Goal: Information Seeking & Learning: Learn about a topic

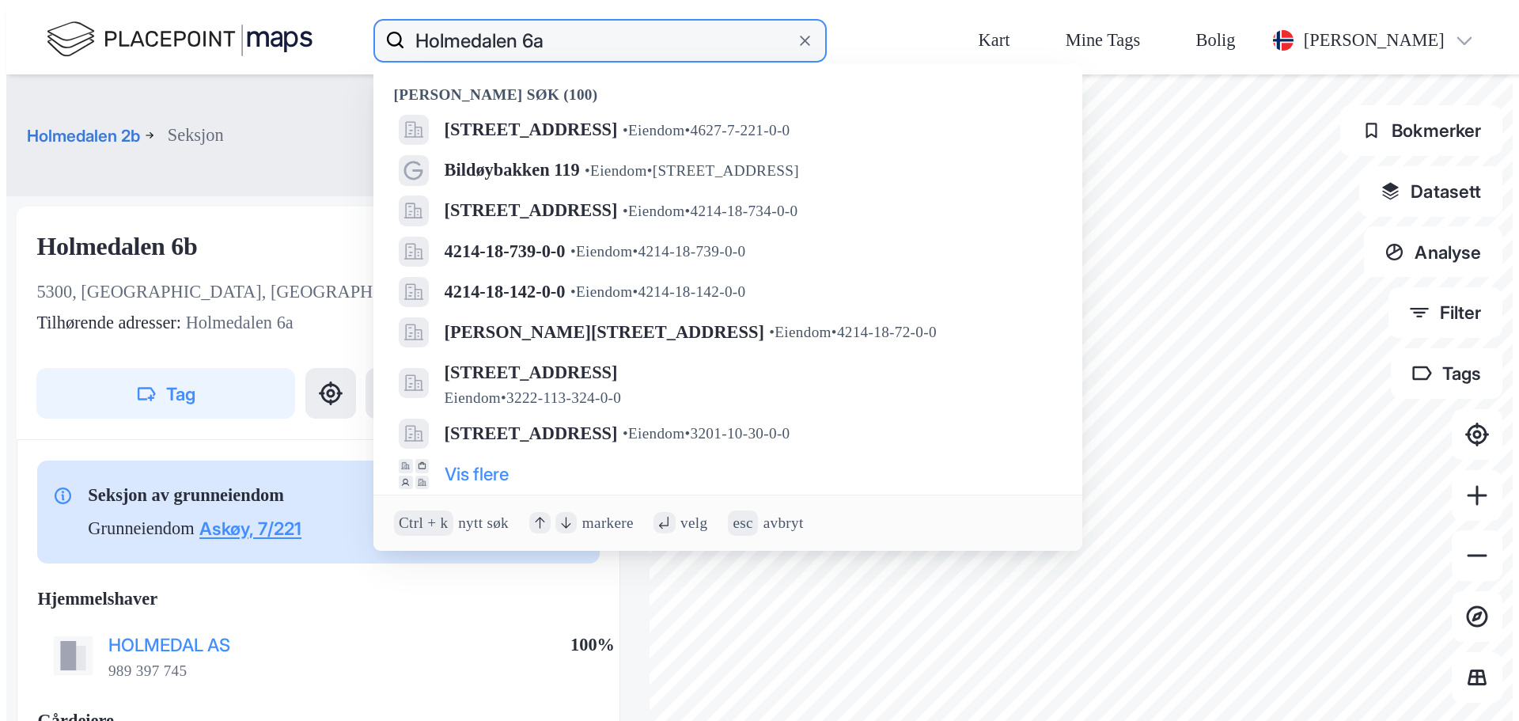
drag, startPoint x: 377, startPoint y: 21, endPoint x: 252, endPoint y: 2, distance: 127.3
click at [252, 6] on div "Holmedalen 6a Nylige søk (100) [STREET_ADDRESS], [GEOGRAPHIC_DATA] • Eiendom • …" at bounding box center [765, 40] width 1519 height 68
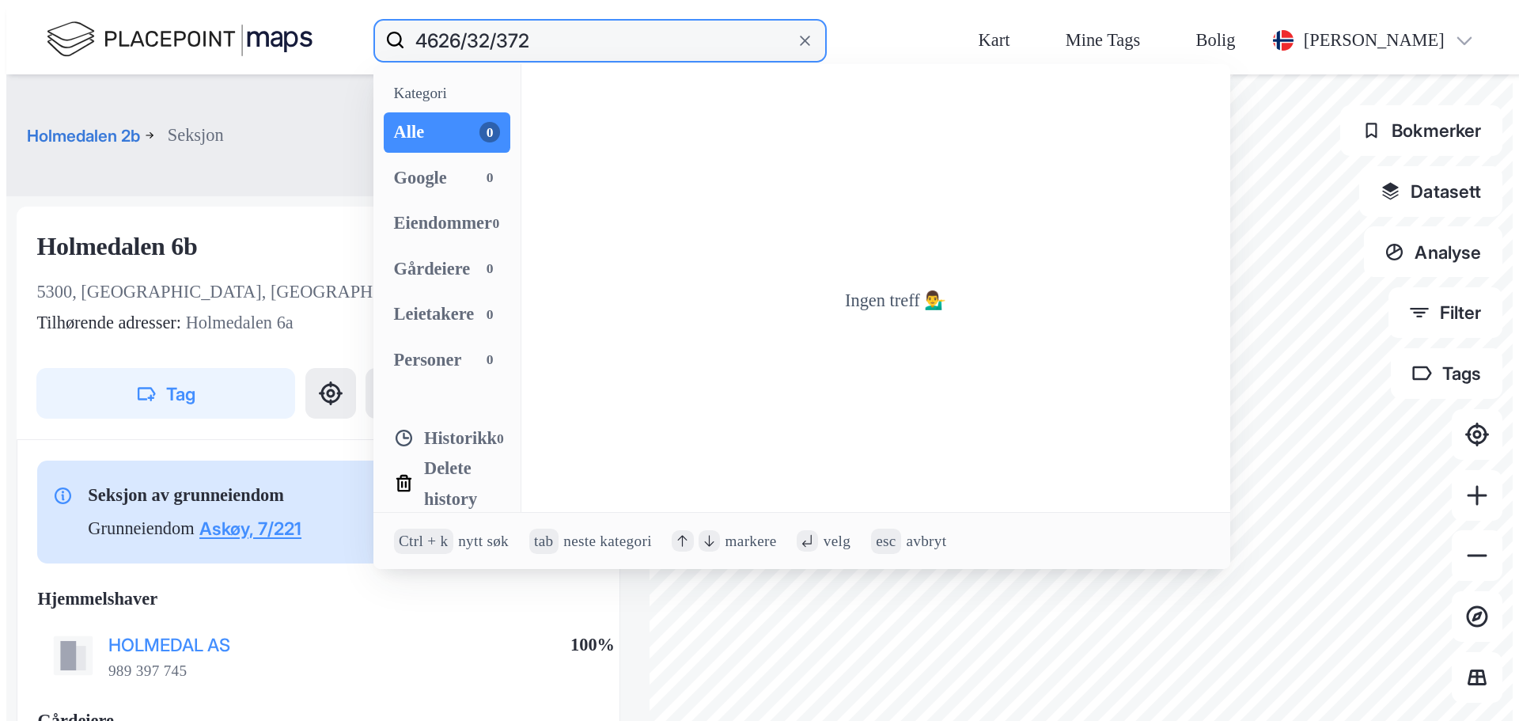
drag, startPoint x: 376, startPoint y: 21, endPoint x: 110, endPoint y: -2, distance: 266.7
click at [110, 0] on html "4626/32/372 Kategori Alle 0 Google 0 Eiendommer 0 Gårdeiere 0 Leietakere 0 Pers…" at bounding box center [759, 366] width 1519 height 733
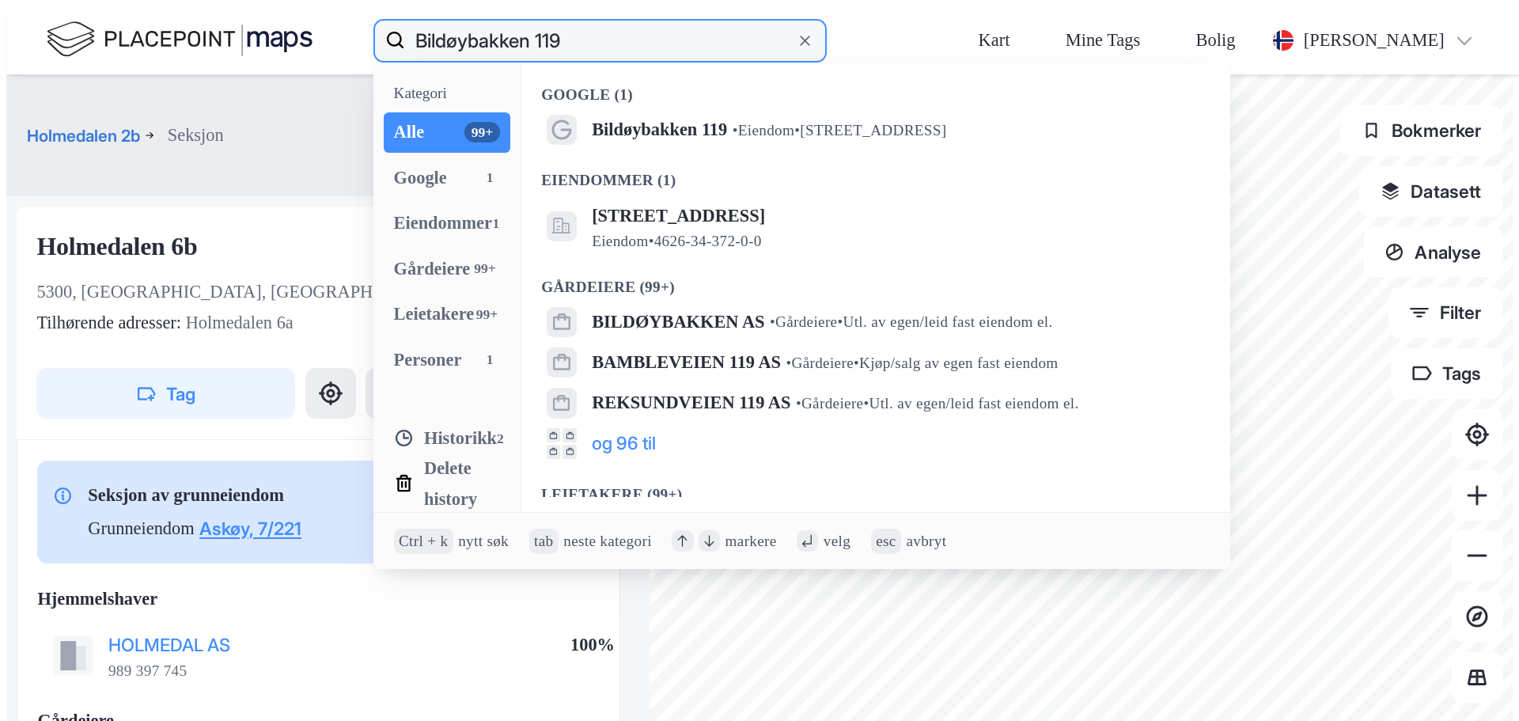
drag, startPoint x: 489, startPoint y: 17, endPoint x: 475, endPoint y: 19, distance: 14.3
click at [489, 17] on input "Bildøybakken 119" at bounding box center [600, 40] width 390 height 51
drag, startPoint x: 415, startPoint y: 21, endPoint x: 0, endPoint y: -61, distance: 423.2
click at [0, 0] on html "Bildøybakken 119 Kategori Alle 99+ Google 1 Eiendommer 1 Gårdeiere 99+ Leietake…" at bounding box center [759, 366] width 1519 height 733
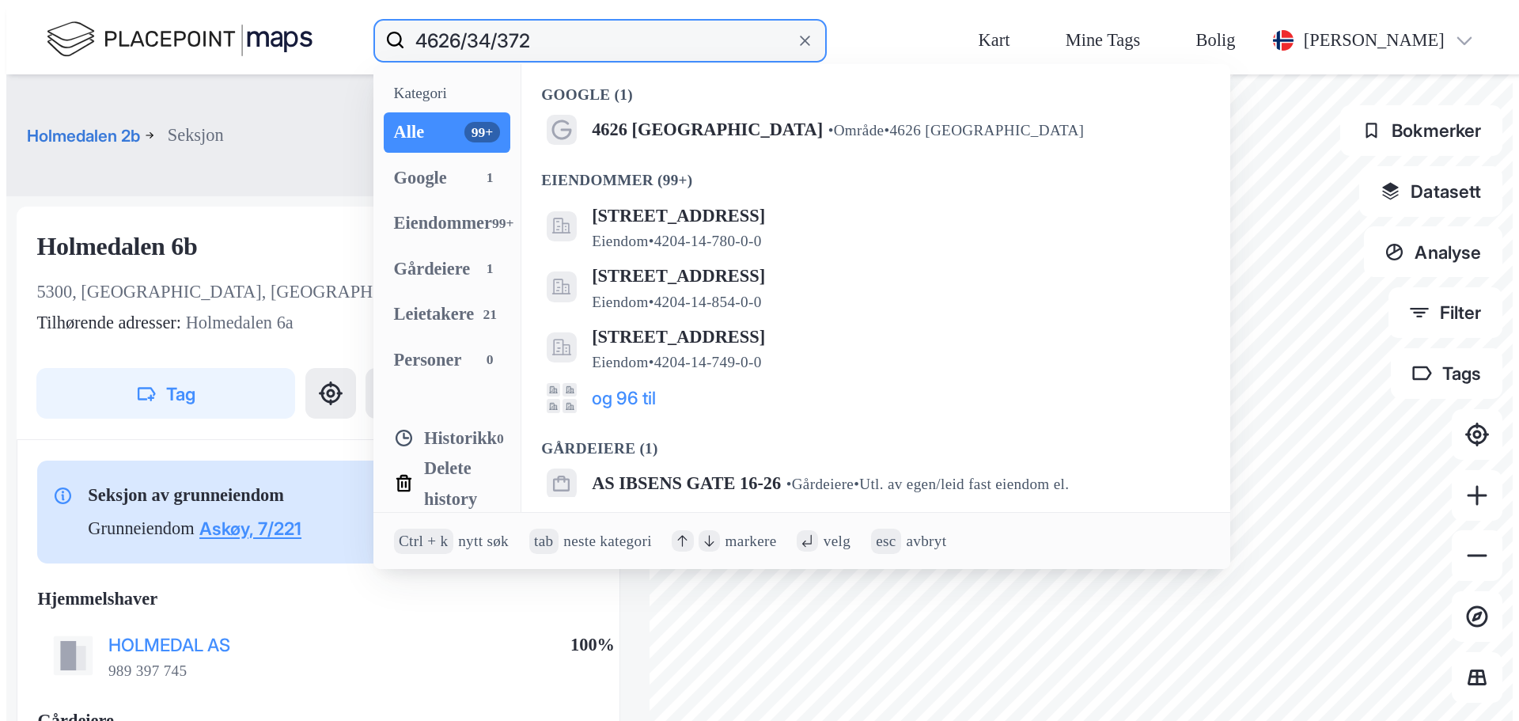
type input "4626/34/372"
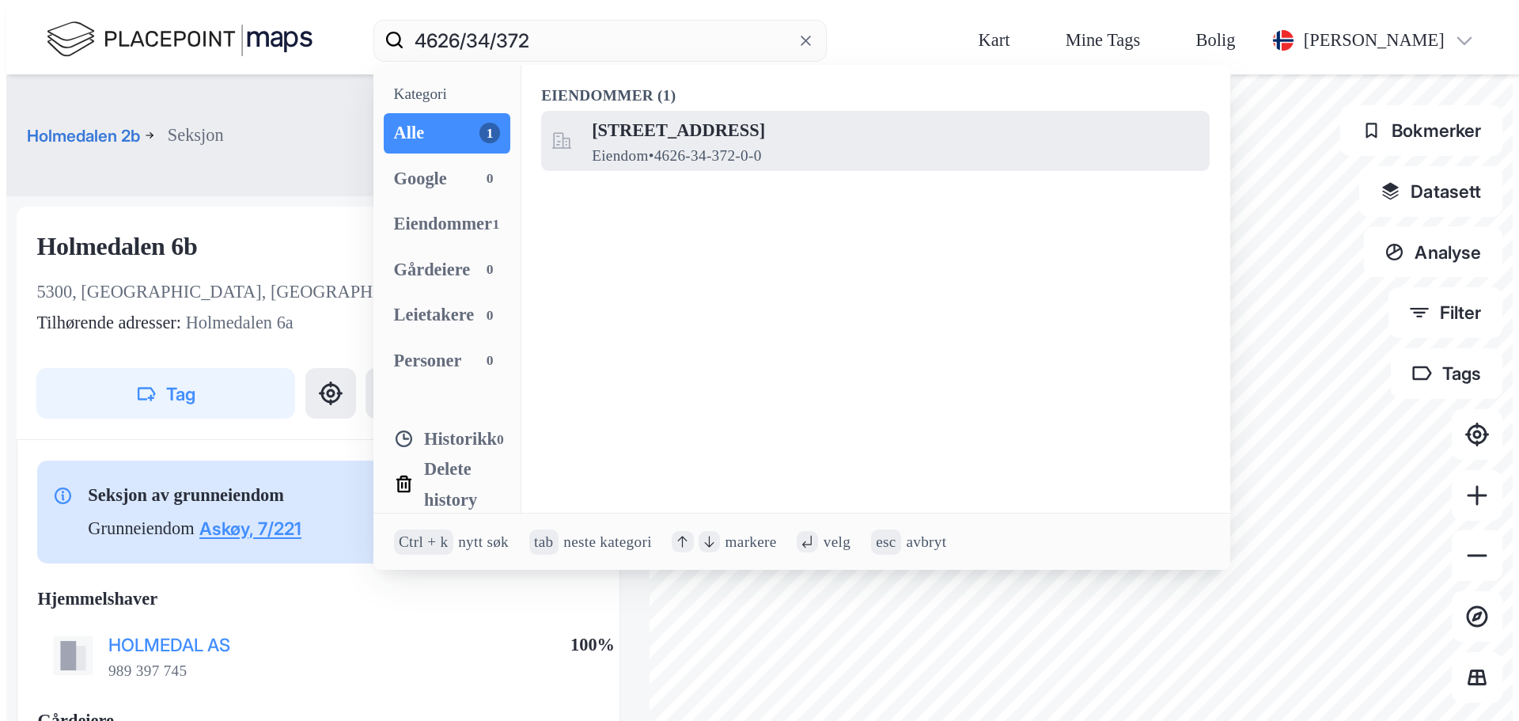
click at [592, 115] on span "[STREET_ADDRESS]" at bounding box center [895, 130] width 607 height 30
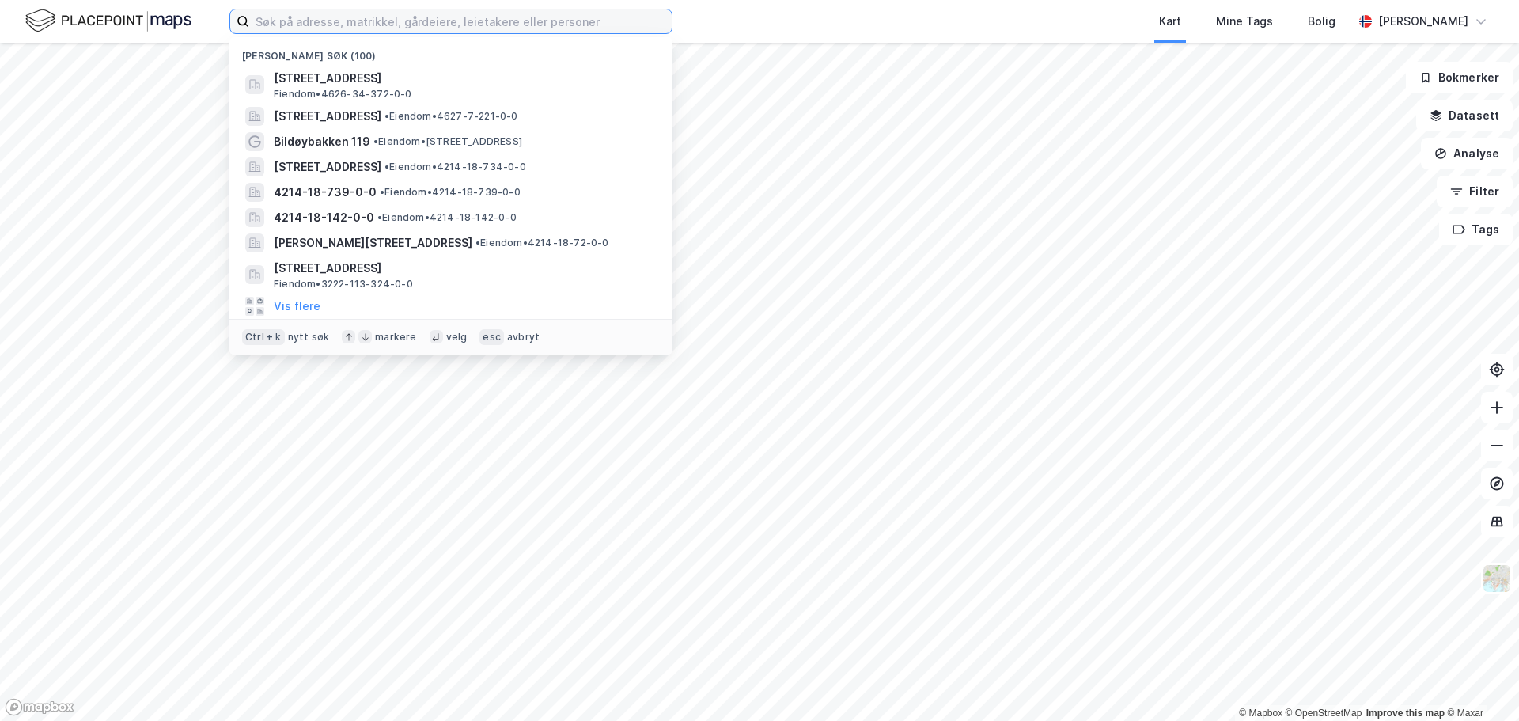
click at [369, 23] on input at bounding box center [460, 21] width 422 height 24
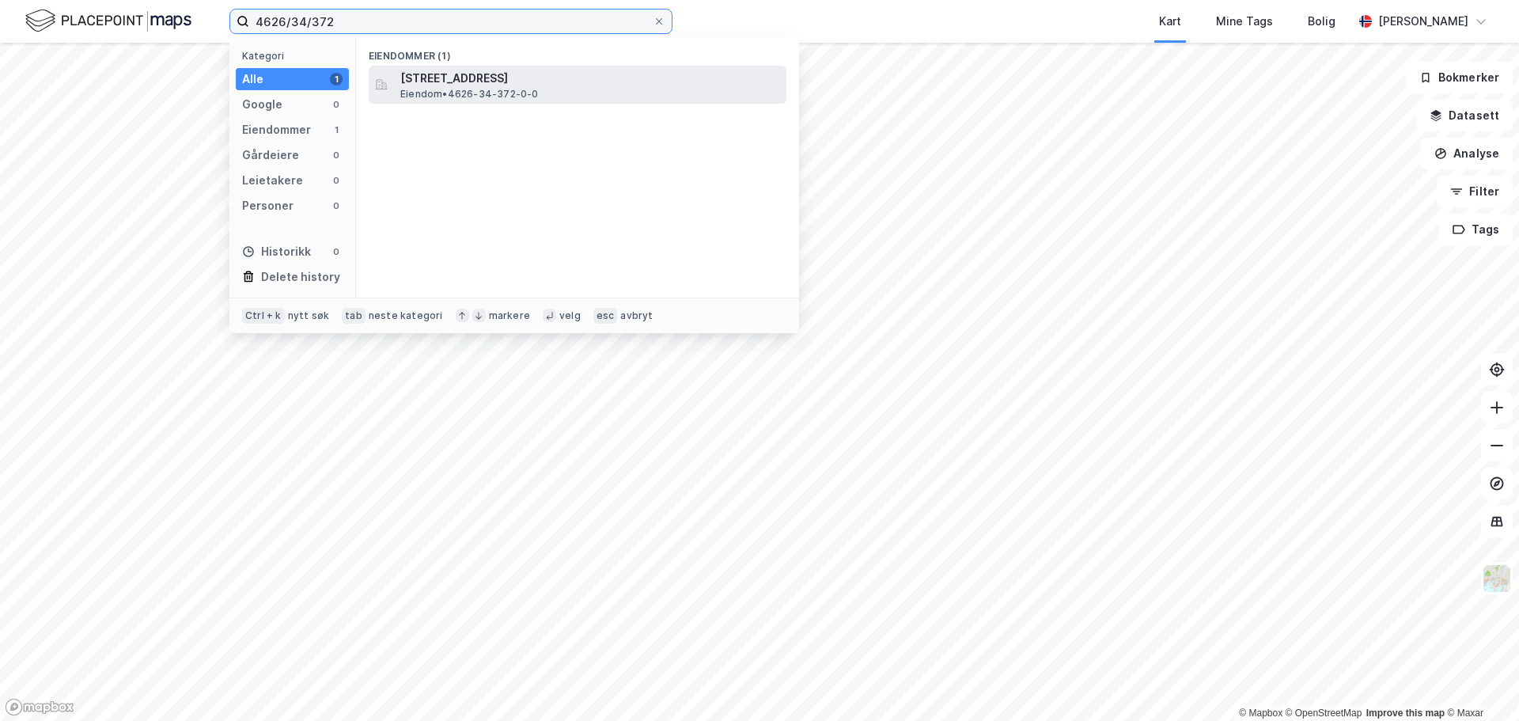
type input "4626/34/372"
click at [503, 74] on span "[STREET_ADDRESS]" at bounding box center [590, 78] width 380 height 19
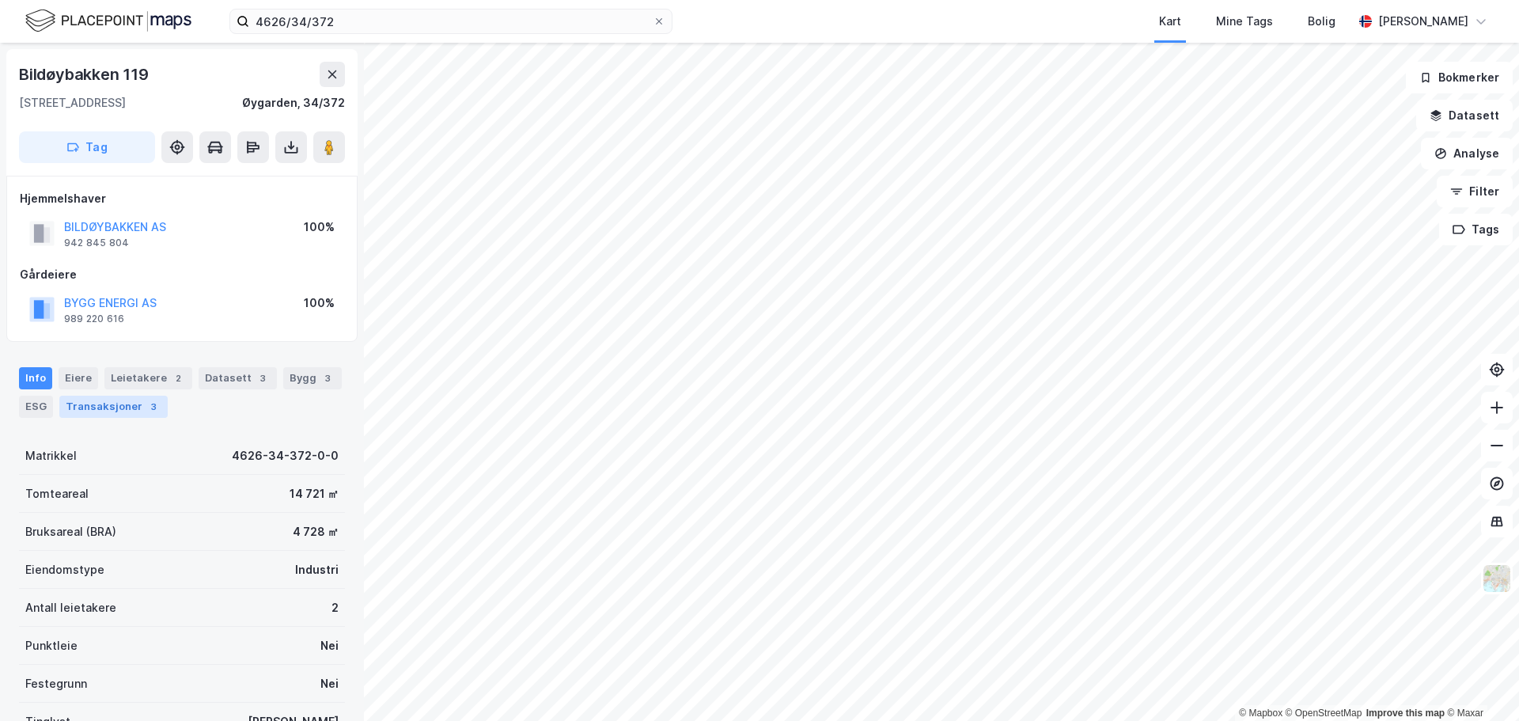
click at [99, 400] on div "Transaksjoner 3" at bounding box center [113, 406] width 108 height 22
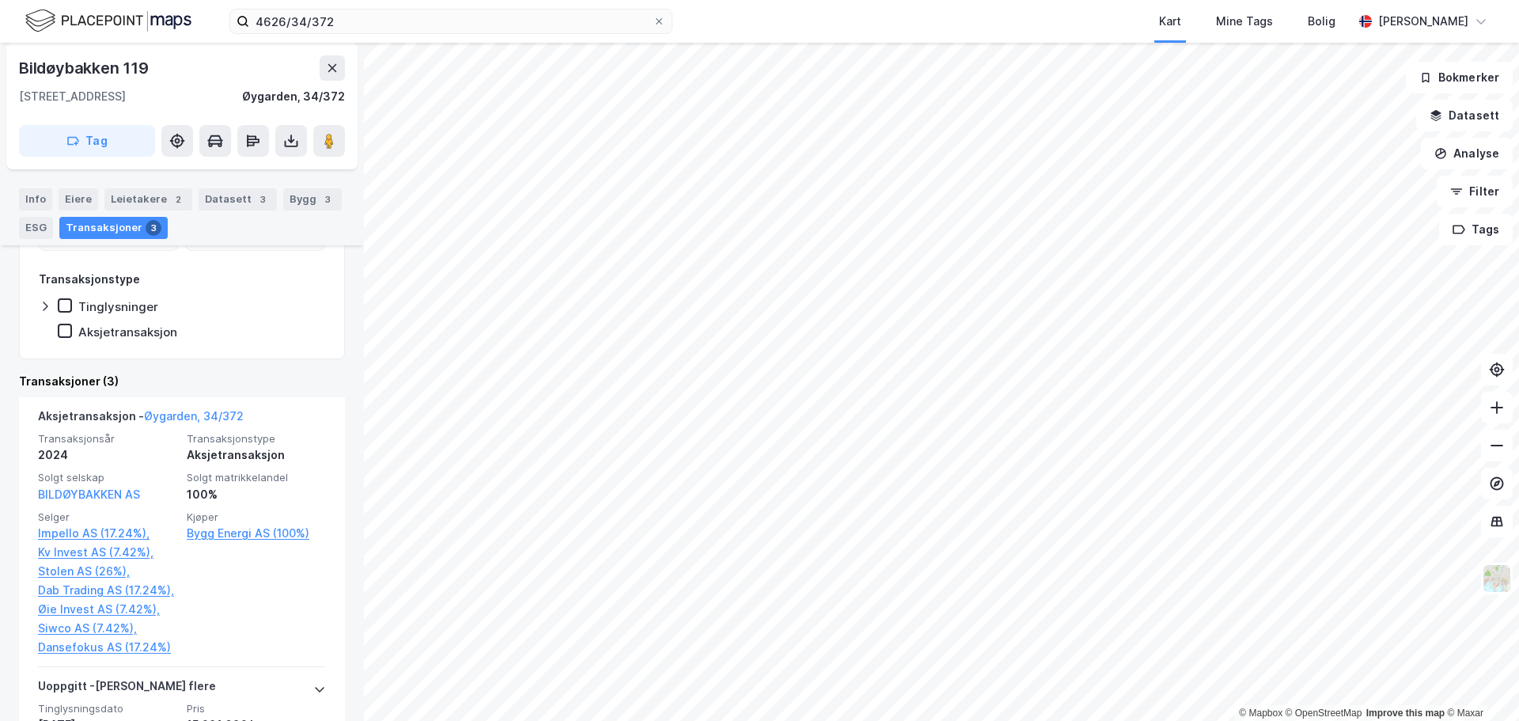
scroll to position [79, 0]
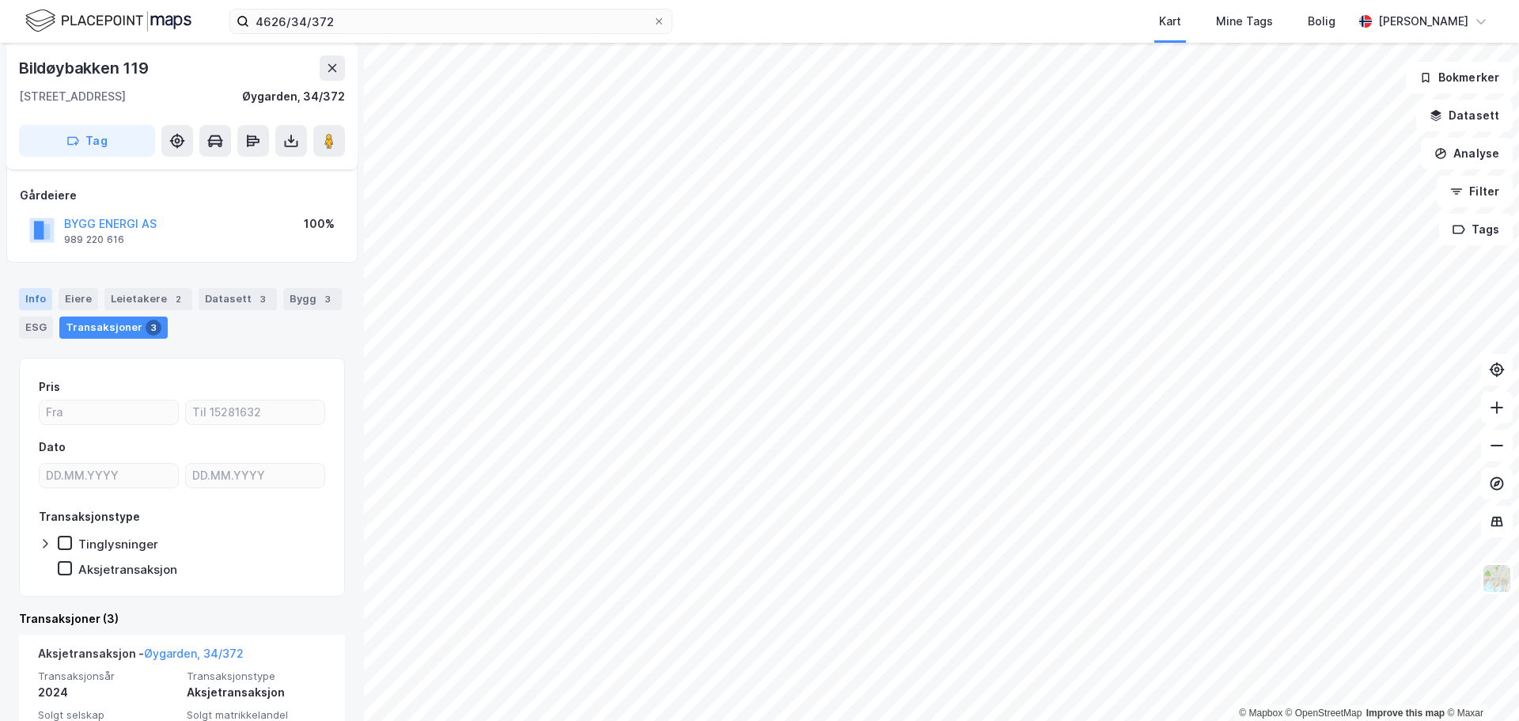
click at [40, 297] on div "Info" at bounding box center [35, 299] width 33 height 22
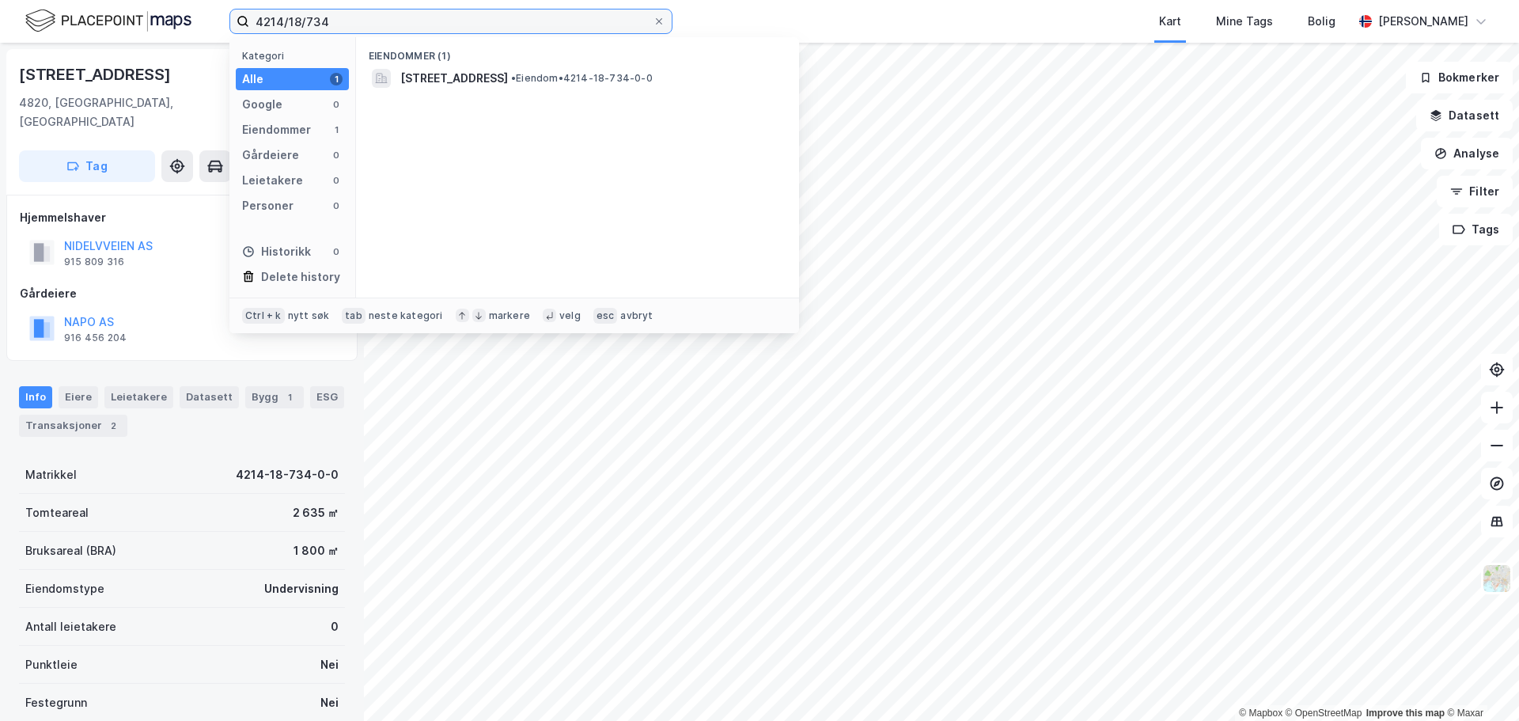
drag, startPoint x: 335, startPoint y: 17, endPoint x: 221, endPoint y: 25, distance: 115.0
click at [221, 25] on div "4214/18/734 Kategori Alle 1 Google 0 Eiendommer 1 Gårdeiere 0 Leietakere 0 Pers…" at bounding box center [759, 21] width 1519 height 43
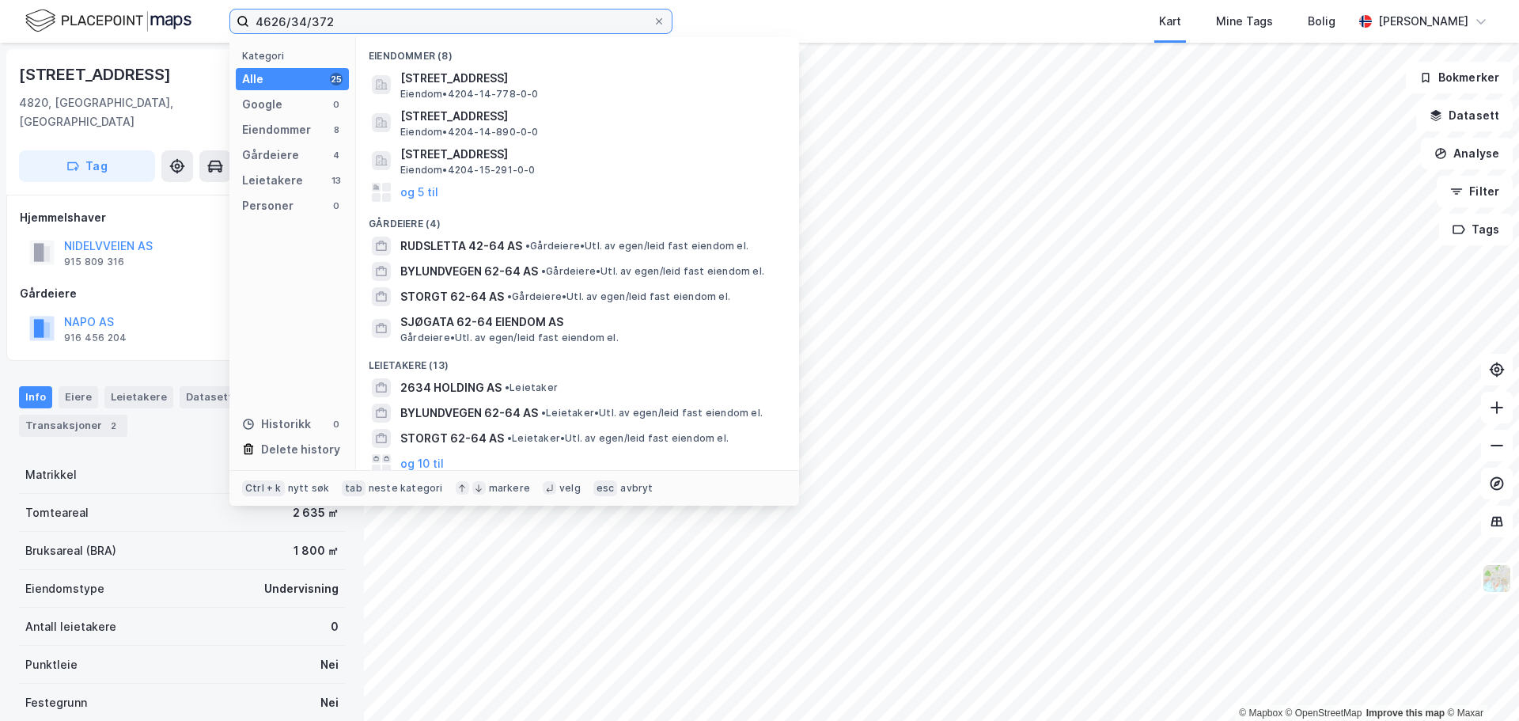
type input "4626/34/372"
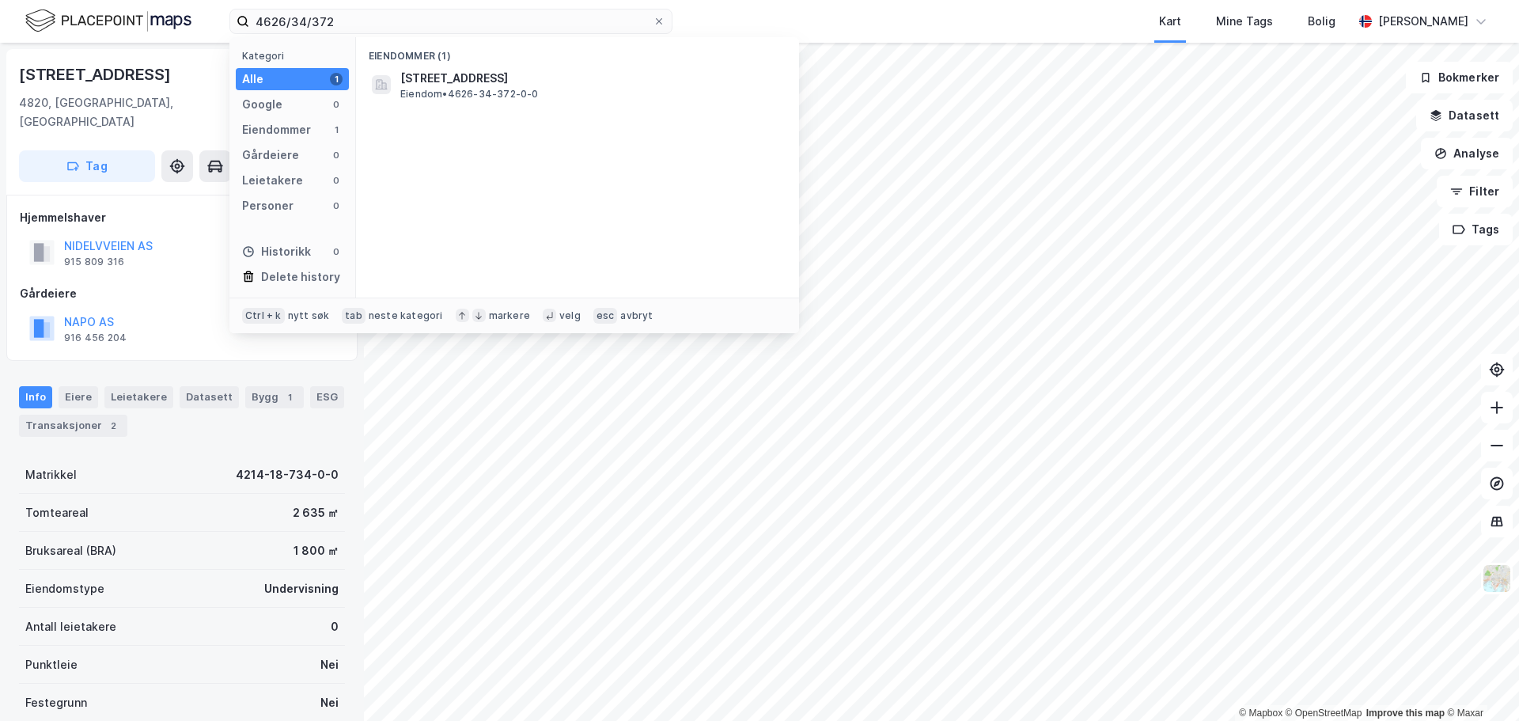
click at [532, 73] on span "[STREET_ADDRESS]" at bounding box center [590, 78] width 380 height 19
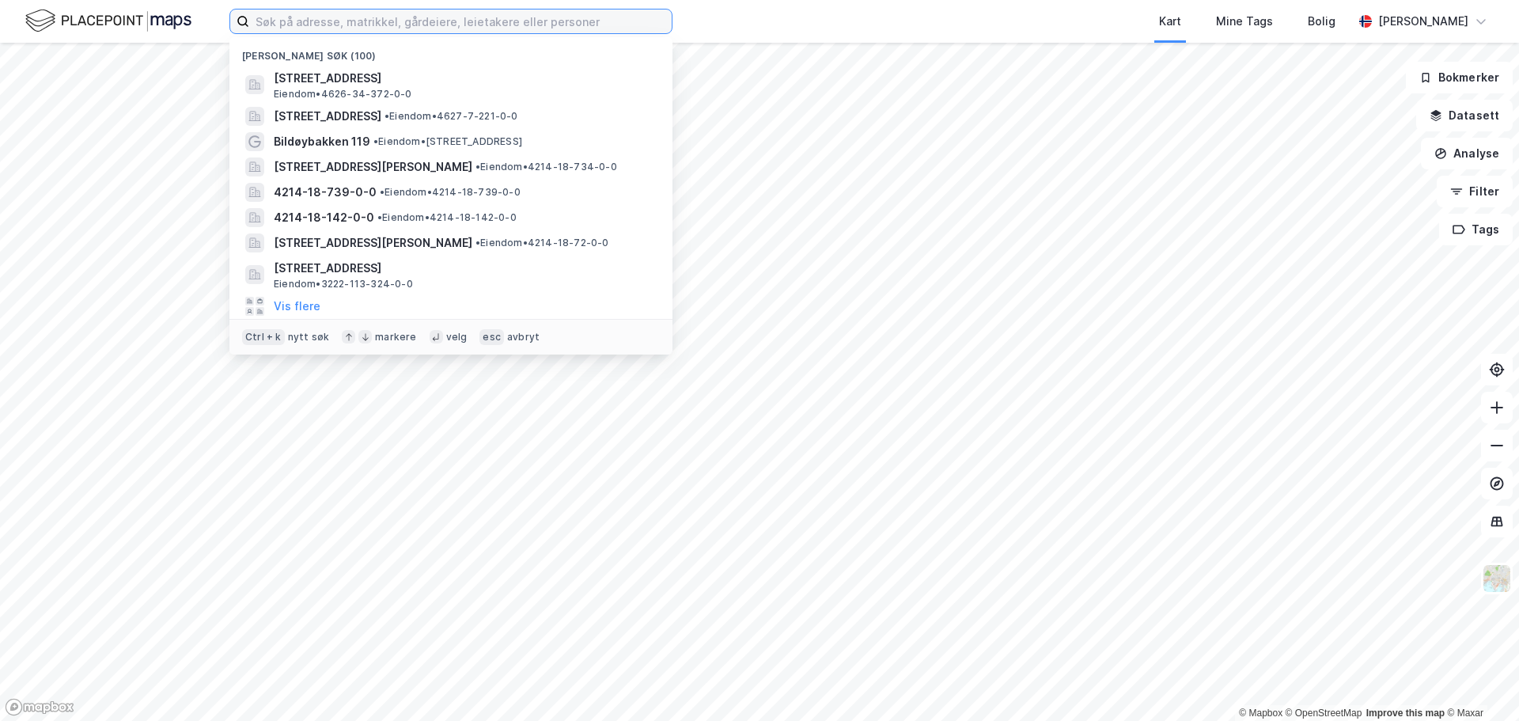
click at [292, 30] on input at bounding box center [460, 21] width 422 height 24
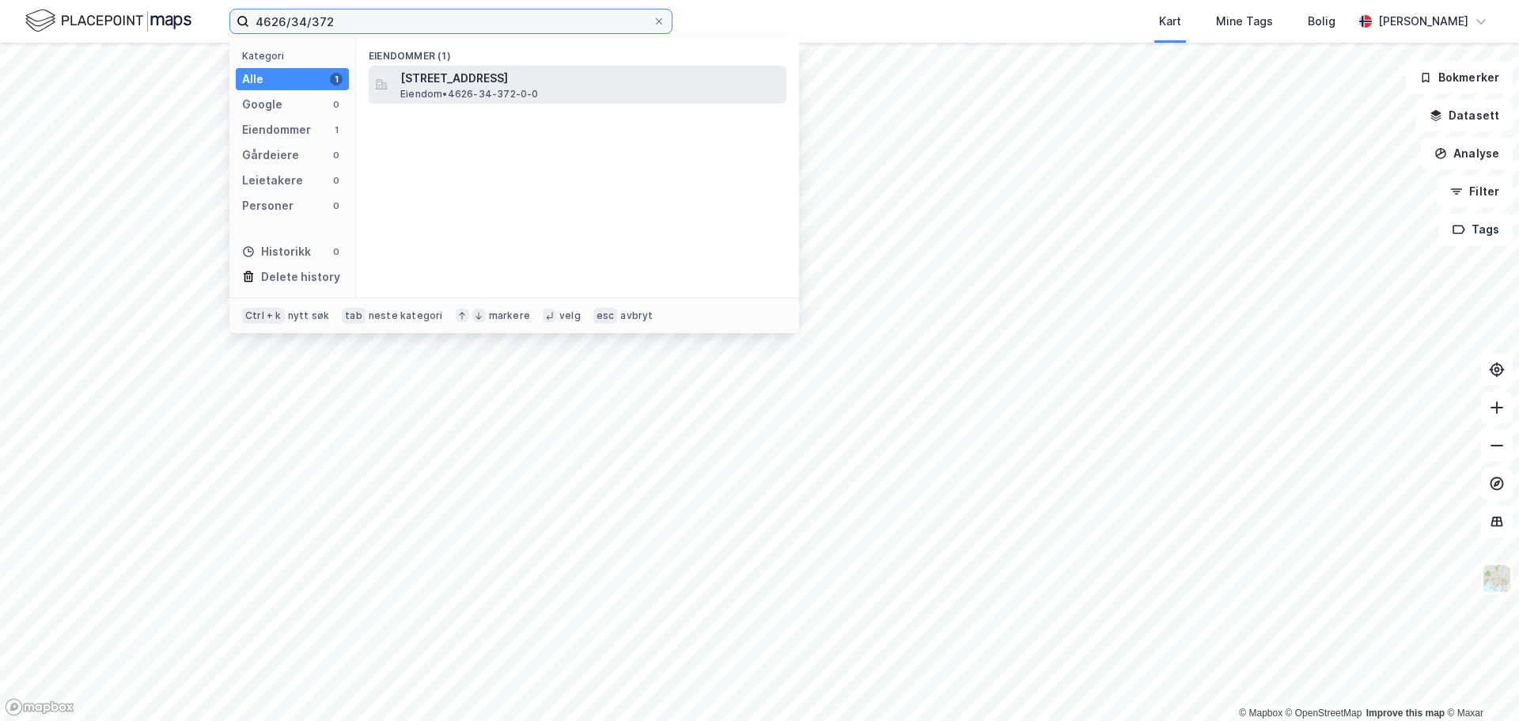
type input "4626/34/372"
click at [463, 80] on span "[STREET_ADDRESS]" at bounding box center [590, 78] width 380 height 19
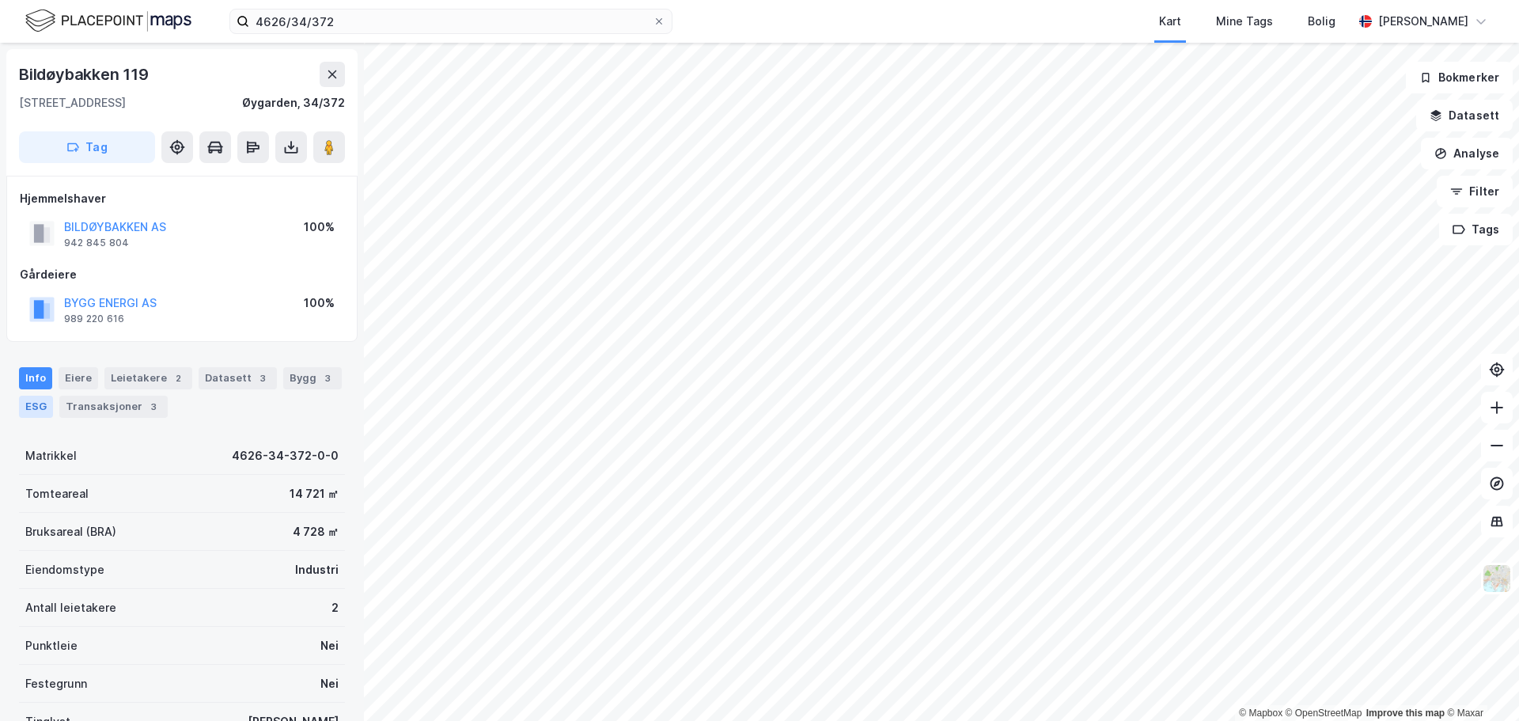
click at [38, 408] on div "ESG" at bounding box center [36, 406] width 34 height 22
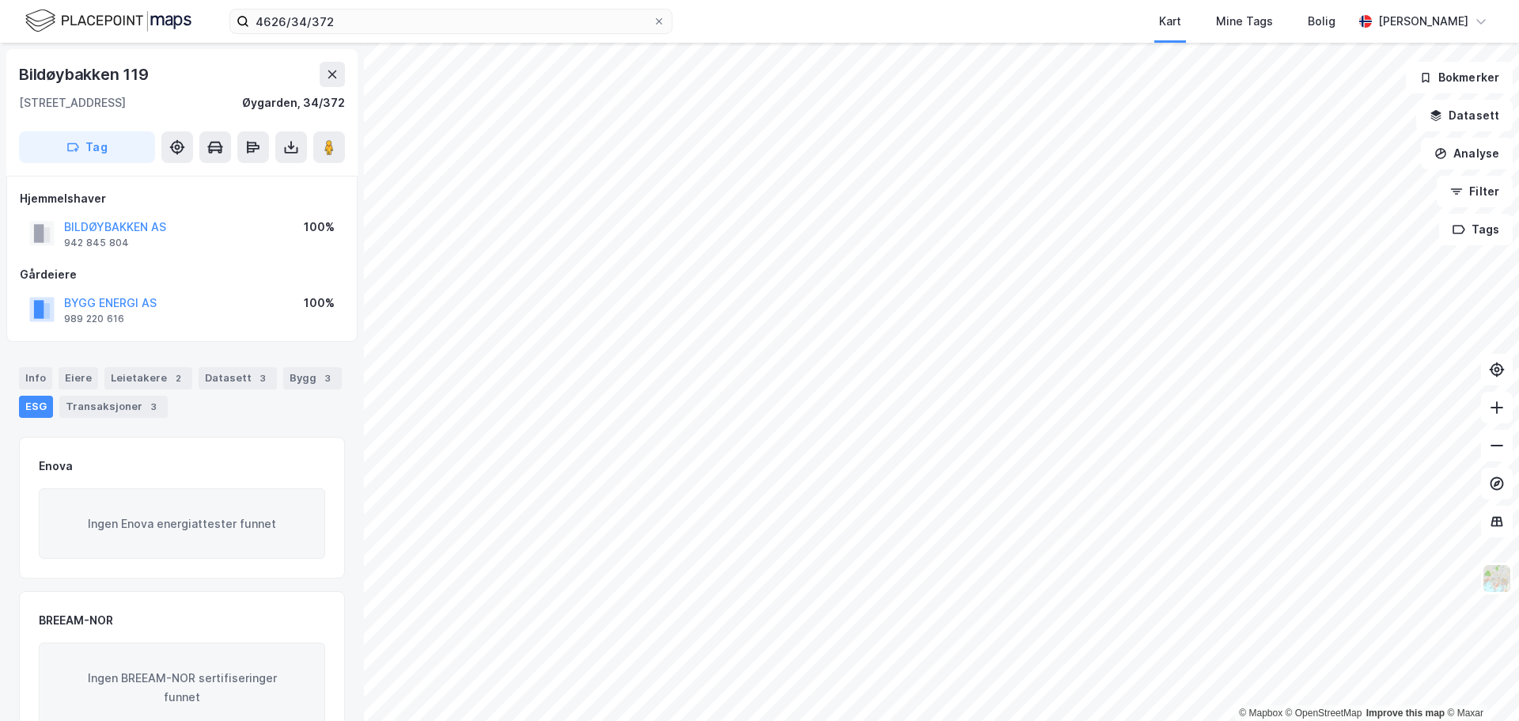
scroll to position [225, 0]
